Goal: Information Seeking & Learning: Learn about a topic

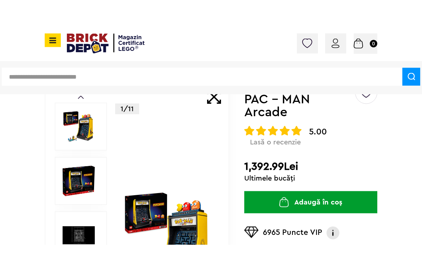
scroll to position [43, 0]
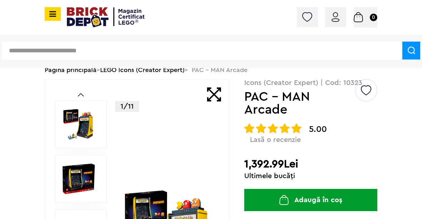
click at [84, 119] on img at bounding box center [79, 124] width 32 height 32
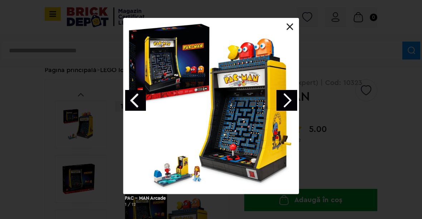
click at [288, 101] on link "Next image" at bounding box center [287, 100] width 21 height 21
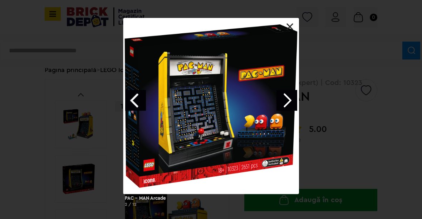
click at [294, 97] on link "Next image" at bounding box center [287, 100] width 21 height 21
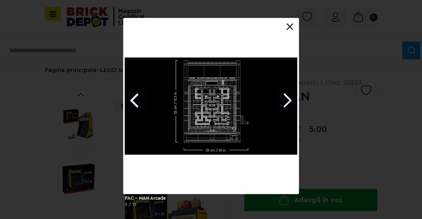
click at [289, 92] on link "Next image" at bounding box center [287, 100] width 21 height 21
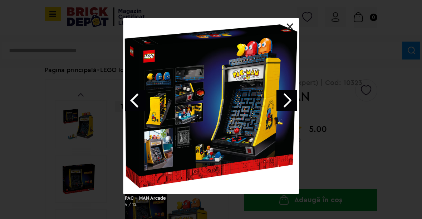
click at [281, 99] on link "Next image" at bounding box center [287, 100] width 21 height 21
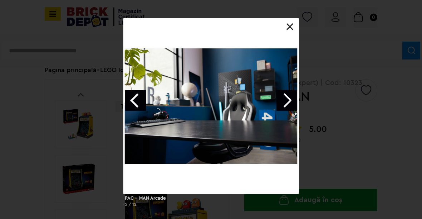
click at [282, 105] on link "Next image" at bounding box center [287, 100] width 21 height 21
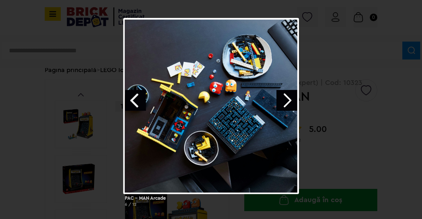
click at [289, 102] on link "Next image" at bounding box center [287, 100] width 21 height 21
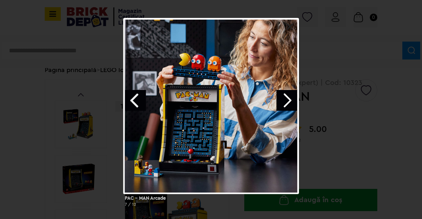
click at [282, 109] on link "Next image" at bounding box center [287, 100] width 21 height 21
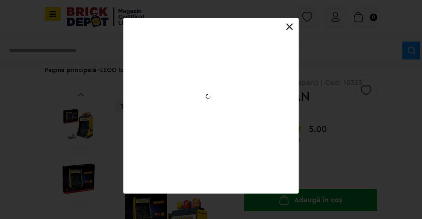
click at [0, 0] on link "Next image" at bounding box center [0, 0] width 0 height 0
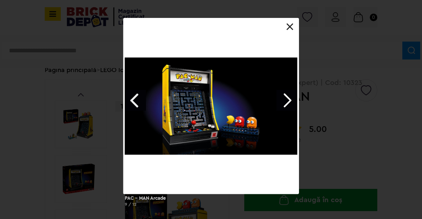
click at [291, 100] on link "Next image" at bounding box center [287, 100] width 21 height 21
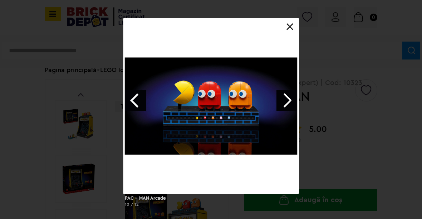
click at [313, 91] on div "PAC - MAN Arcade 10 / 12" at bounding box center [211, 115] width 422 height 194
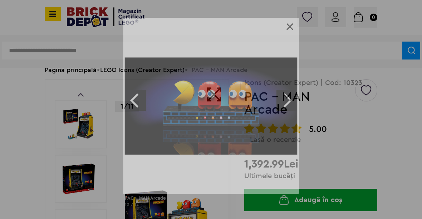
click at [291, 93] on link "Next image" at bounding box center [287, 100] width 21 height 21
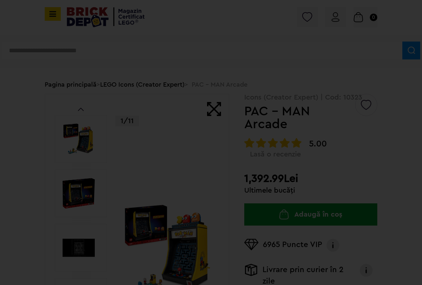
scroll to position [20, 0]
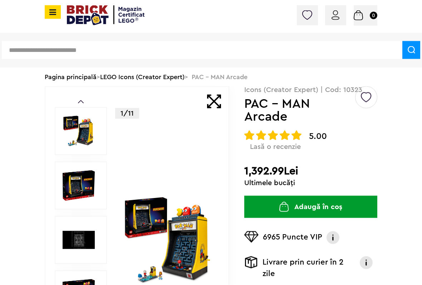
scroll to position [20, 0]
click at [314, 108] on h1 "PAC - MAN Arcade" at bounding box center [299, 110] width 110 height 26
click at [254, 101] on h1 "PAC - MAN Arcade" at bounding box center [299, 110] width 110 height 26
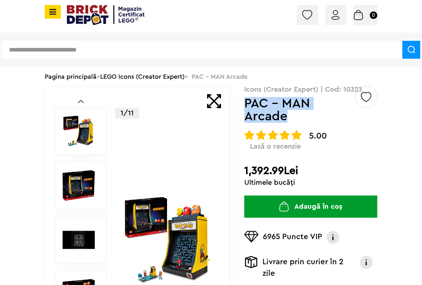
copy h1 "PAC - MAN Arcade"
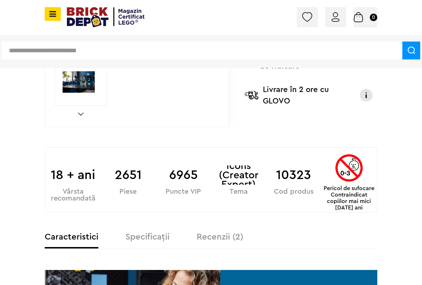
scroll to position [343, 0]
